Goal: Task Accomplishment & Management: Manage account settings

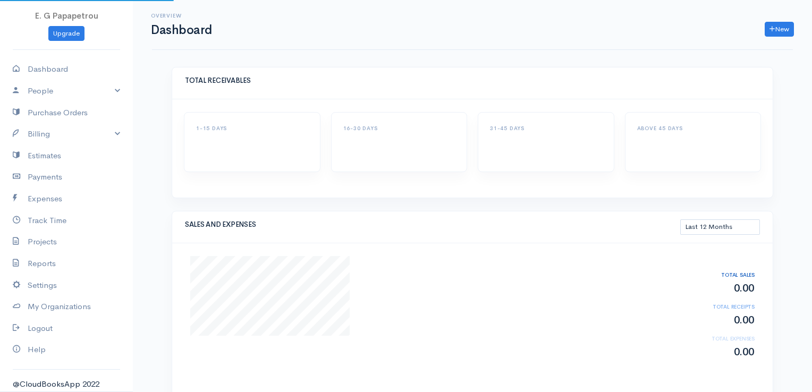
select select "365"
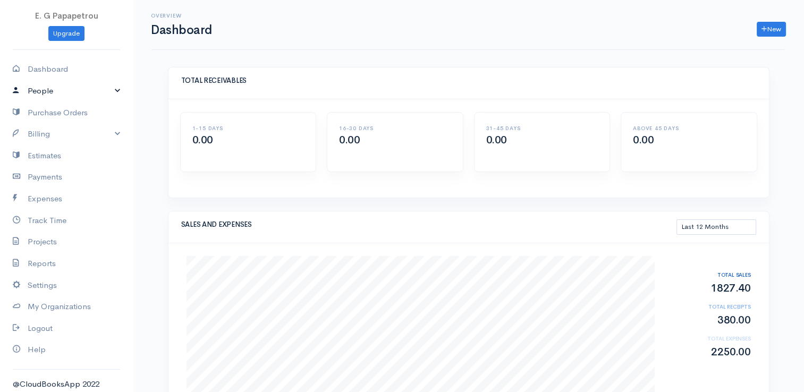
click at [33, 95] on link "People" at bounding box center [66, 91] width 133 height 22
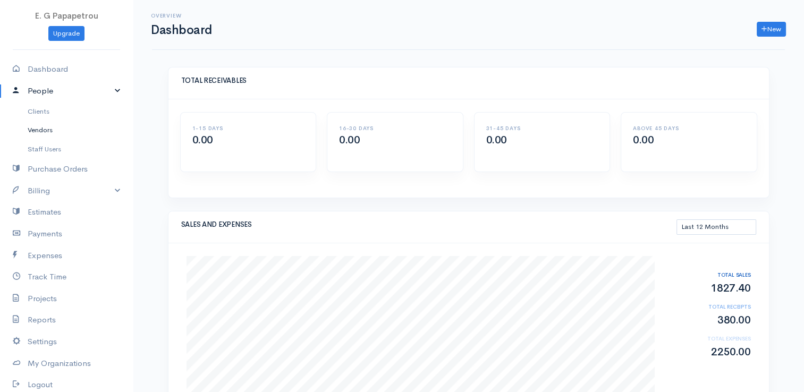
click at [43, 129] on link "Vendors" at bounding box center [66, 130] width 133 height 19
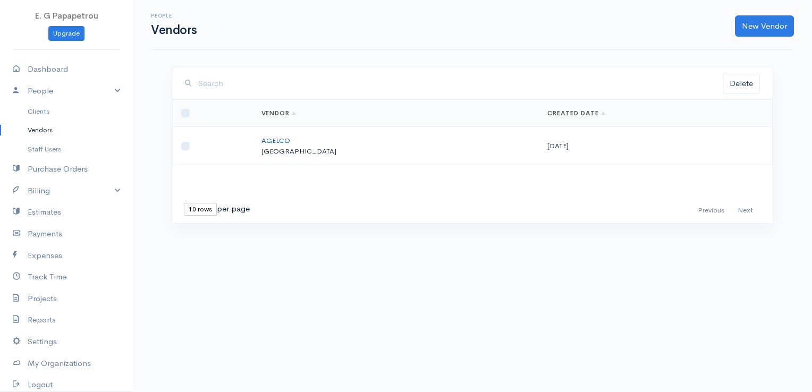
click at [290, 138] on link "AGELCO" at bounding box center [275, 140] width 29 height 9
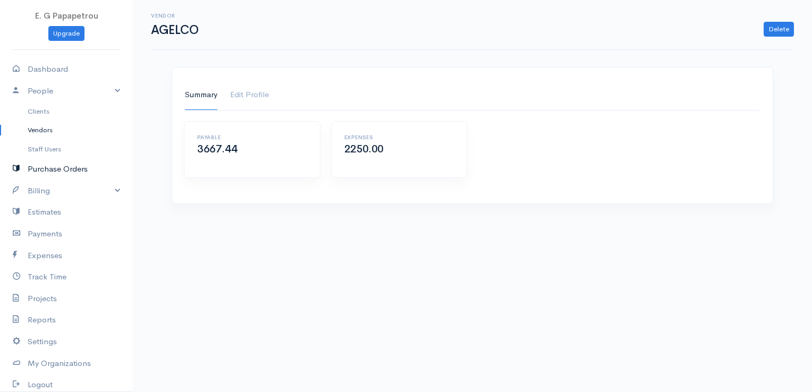
click at [58, 170] on link "Purchase Orders" at bounding box center [66, 169] width 133 height 22
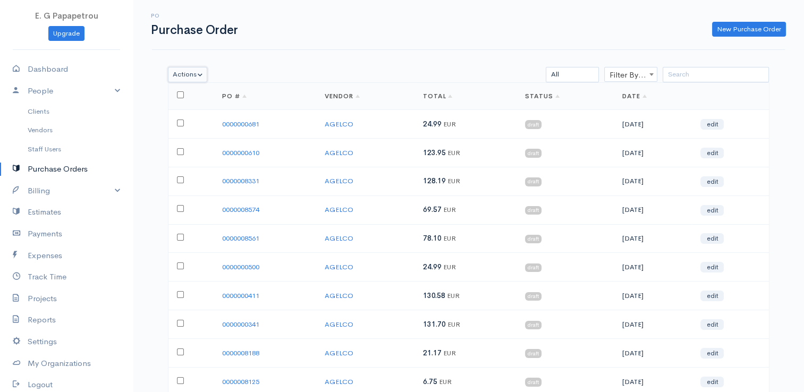
click at [204, 74] on button "Actions" at bounding box center [188, 74] width 40 height 15
click at [304, 55] on div "PO Purchase Order New Purchase Order Actions Delete Print Send [PERSON_NAME] as…" at bounding box center [468, 240] width 671 height 481
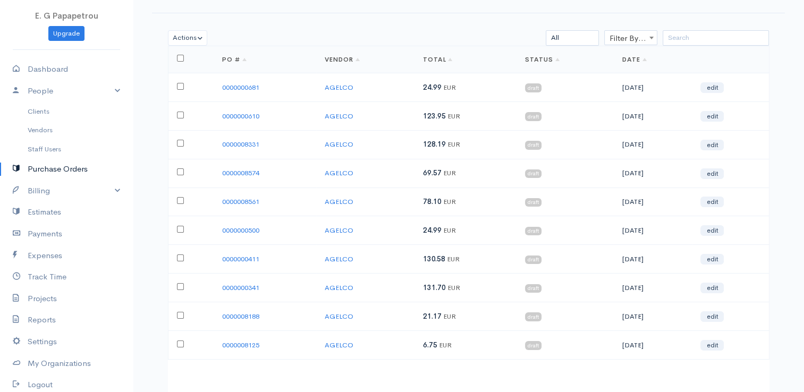
scroll to position [83, 0]
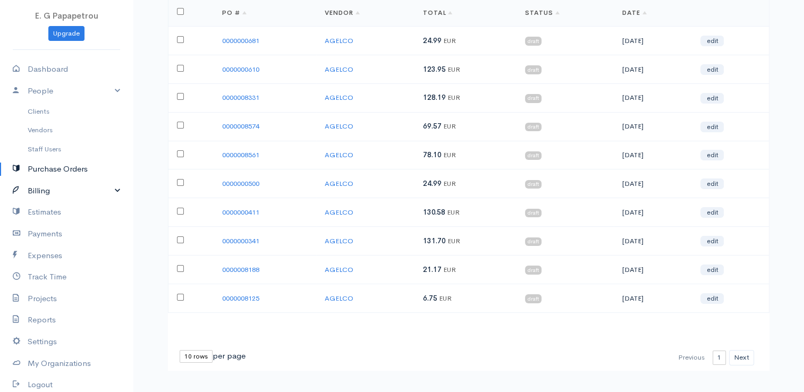
click at [43, 195] on link "Billing" at bounding box center [66, 191] width 133 height 22
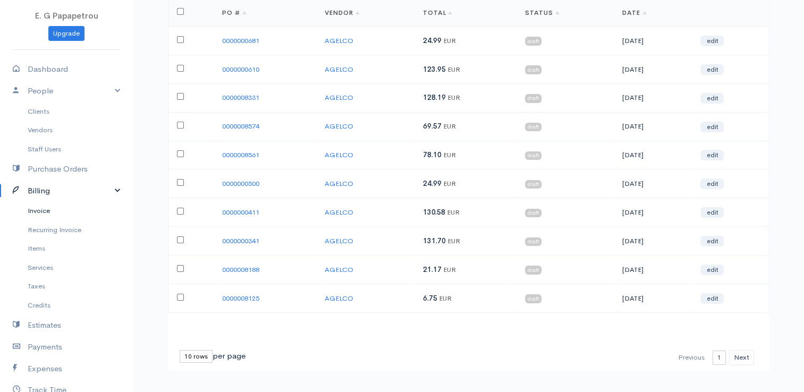
click at [46, 207] on link "Invoice" at bounding box center [66, 210] width 133 height 19
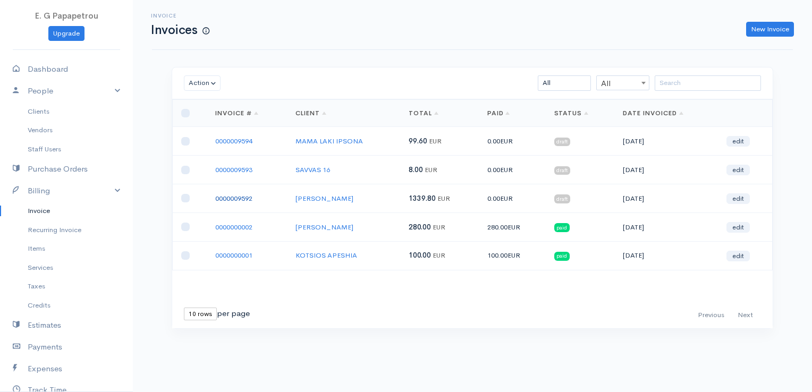
click at [249, 197] on link "0000009592" at bounding box center [233, 198] width 37 height 9
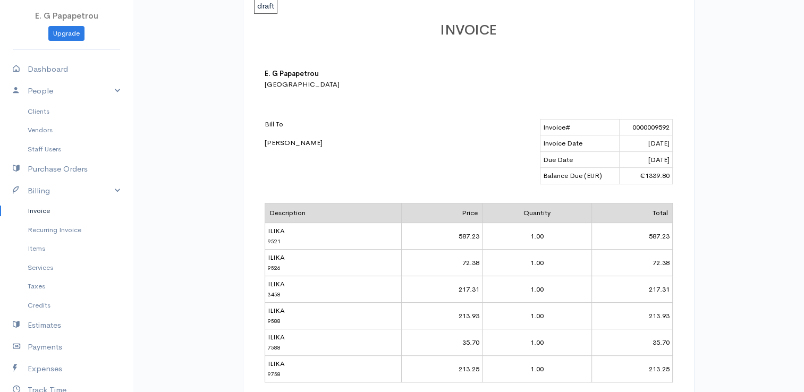
scroll to position [53, 0]
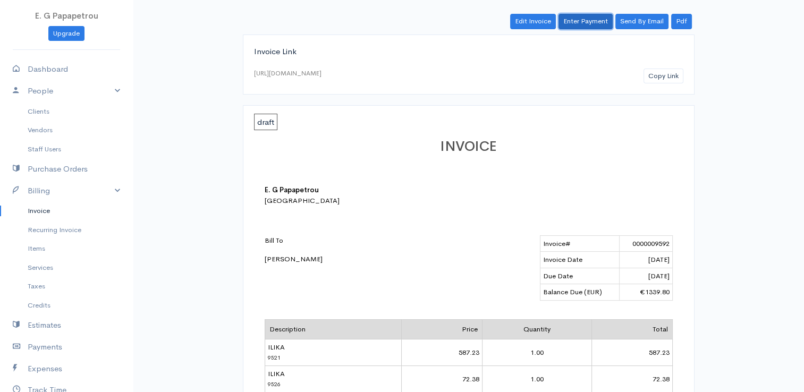
click at [592, 22] on link "Enter Payment" at bounding box center [586, 21] width 54 height 15
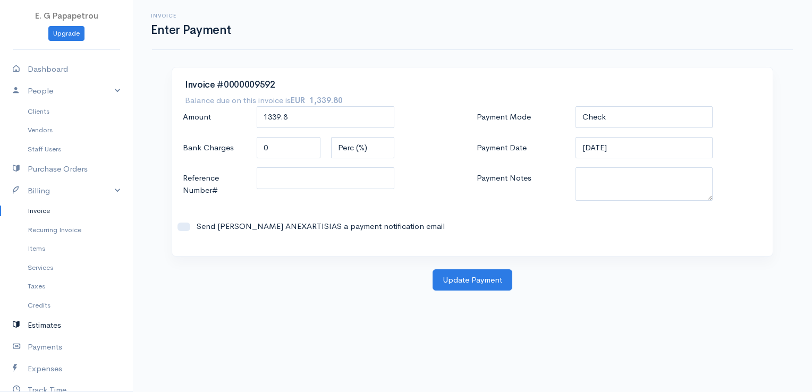
click at [55, 325] on link "Estimates" at bounding box center [66, 326] width 133 height 22
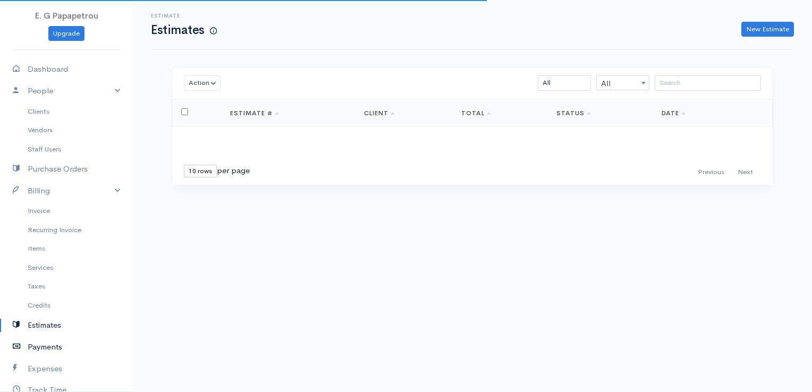
click at [52, 346] on link "Payments" at bounding box center [66, 347] width 133 height 22
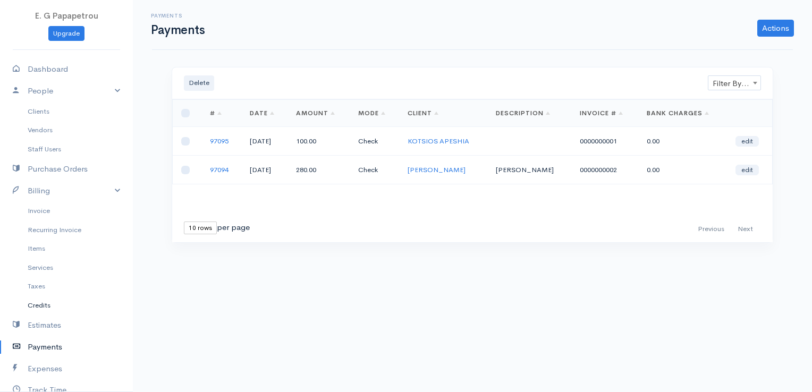
scroll to position [53, 0]
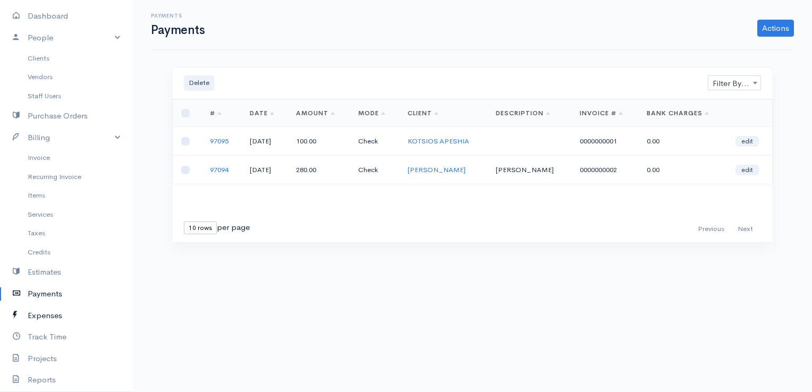
click at [25, 313] on icon at bounding box center [20, 315] width 15 height 13
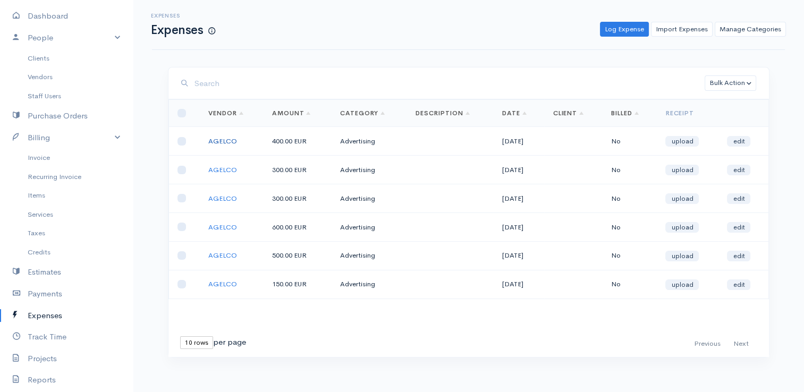
click at [224, 141] on link "AGELCO" at bounding box center [222, 141] width 29 height 9
